Goal: Information Seeking & Learning: Learn about a topic

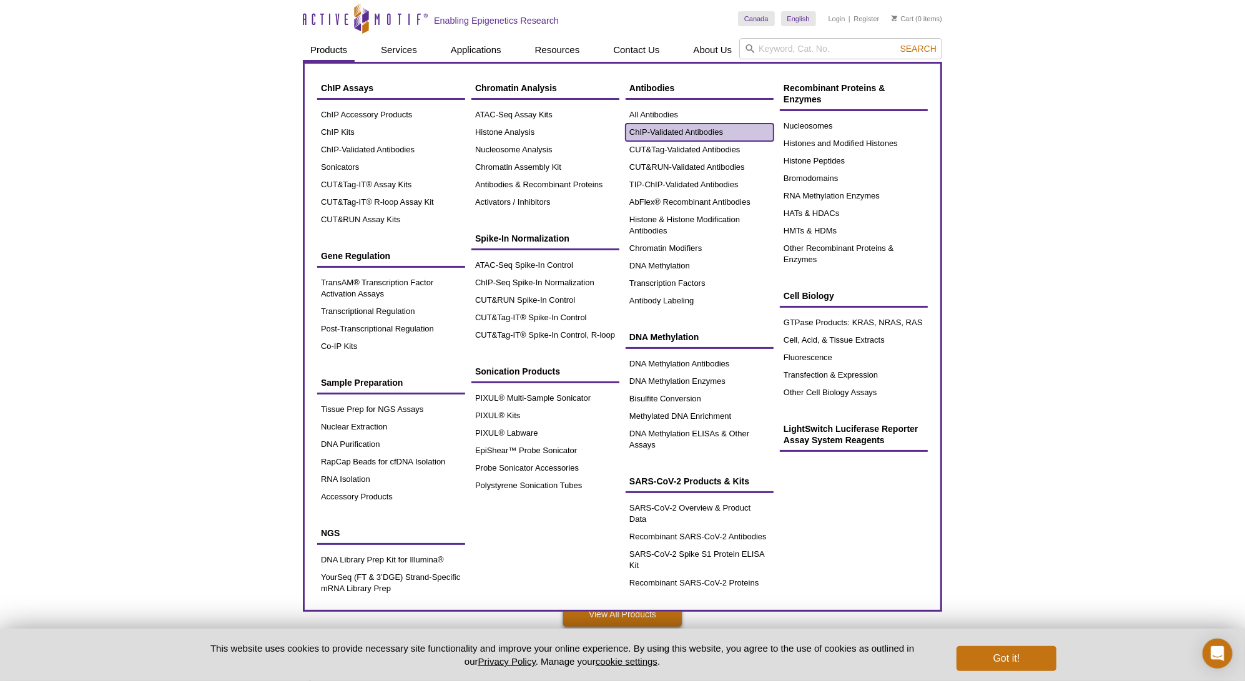
click at [677, 129] on link "ChIP-Validated Antibodies" at bounding box center [699, 132] width 148 height 17
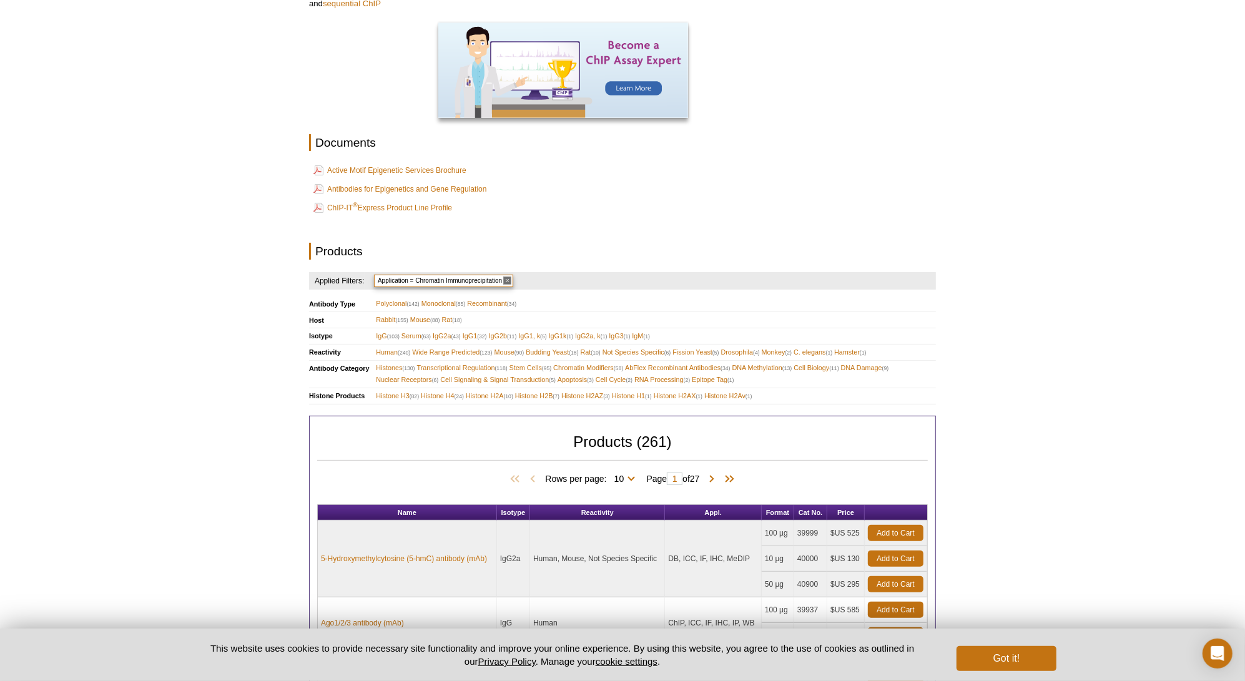
scroll to position [499, 0]
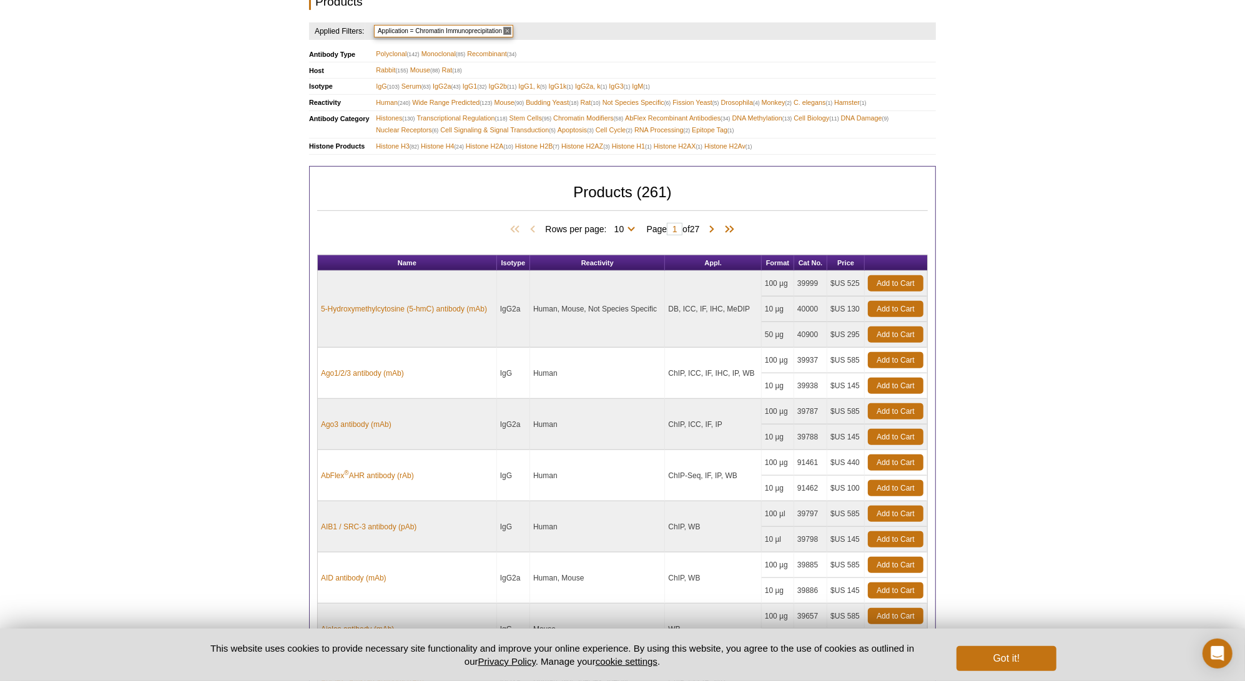
click at [630, 225] on span "Rows per page: 10 25 50 100 All 10" at bounding box center [592, 228] width 95 height 12
click at [627, 226] on select "10 25 50 100 All" at bounding box center [619, 231] width 25 height 11
select select "261"
click at [609, 226] on select "10 25 50 100 All" at bounding box center [619, 231] width 25 height 11
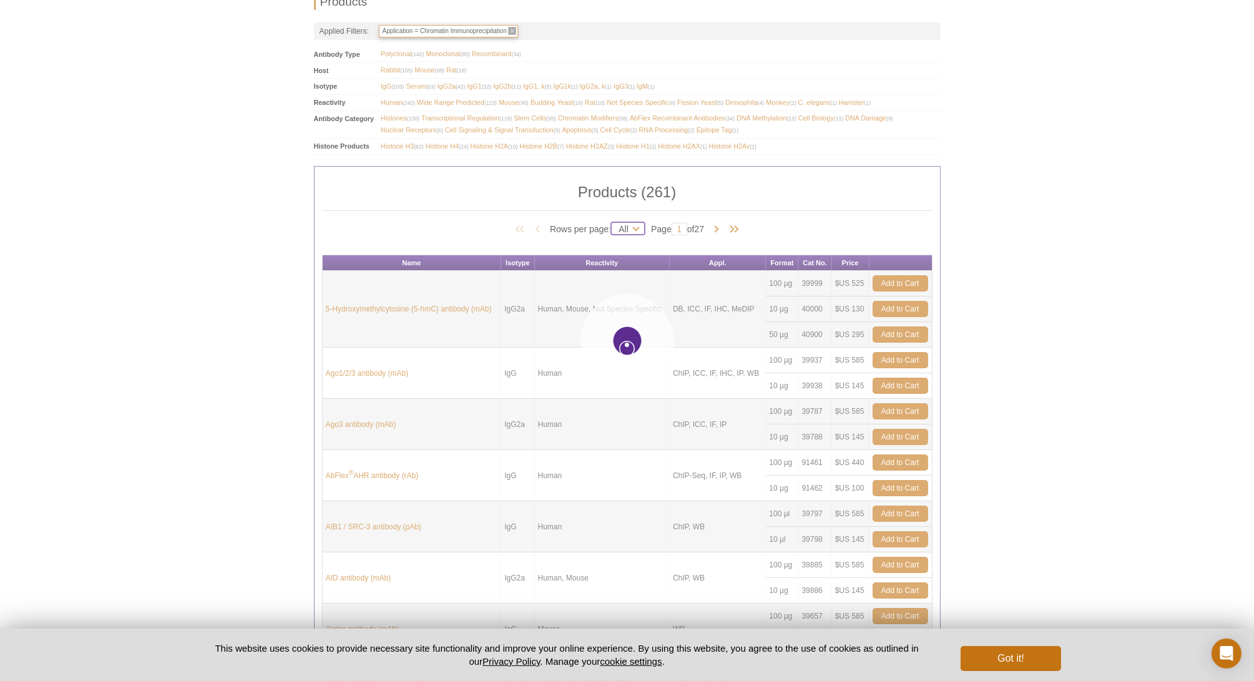
select select "261"
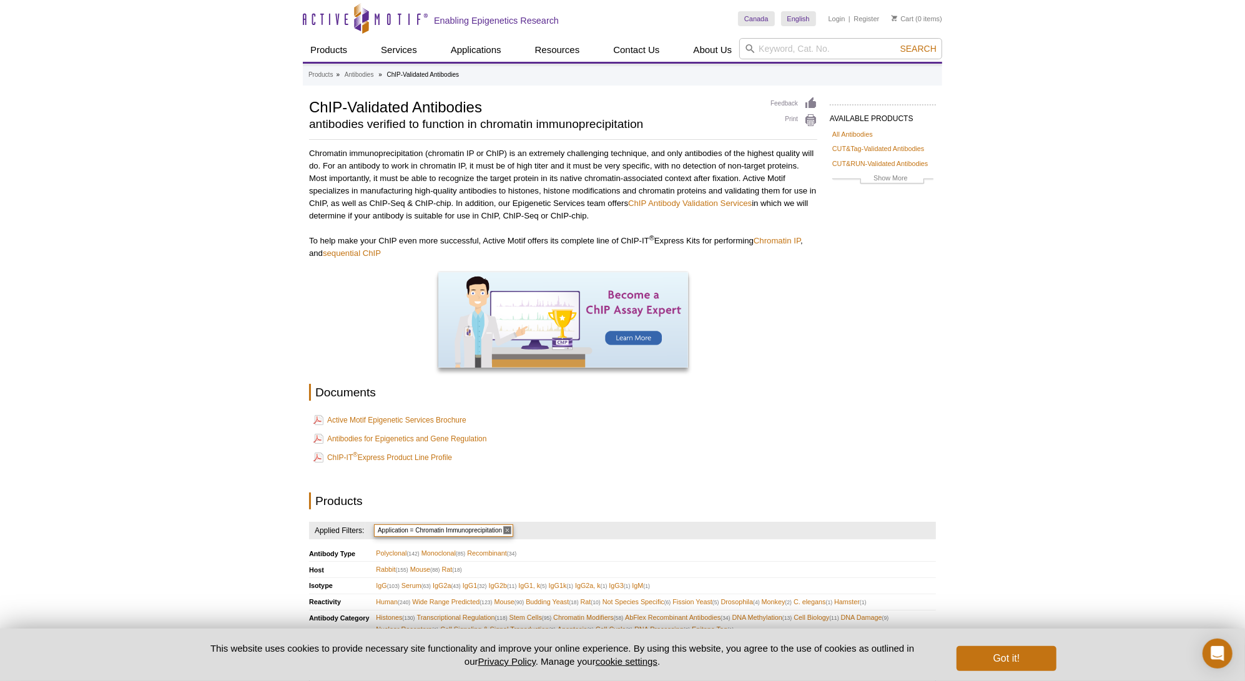
scroll to position [2235, 0]
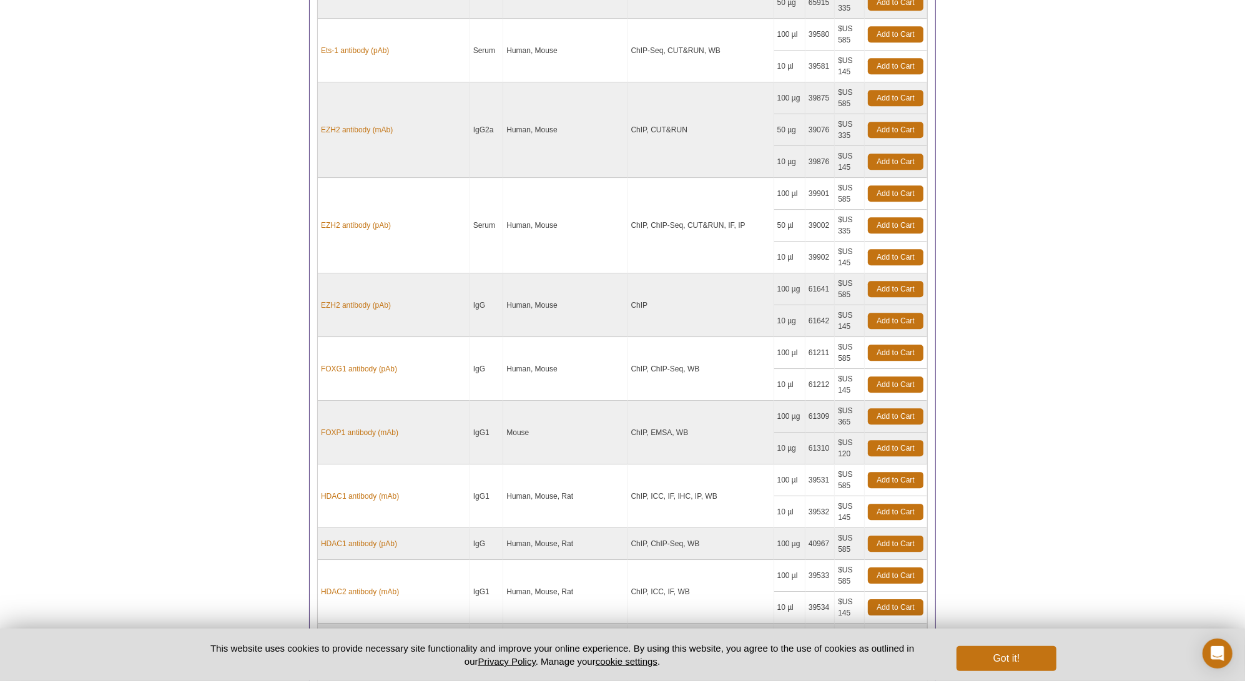
scroll to position [12155, 0]
